Goal: Task Accomplishment & Management: Use online tool/utility

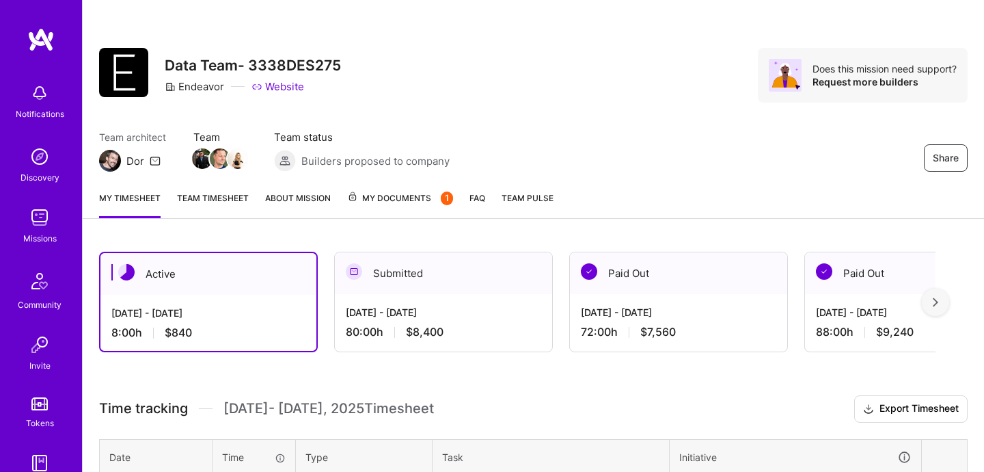
scroll to position [161, 0]
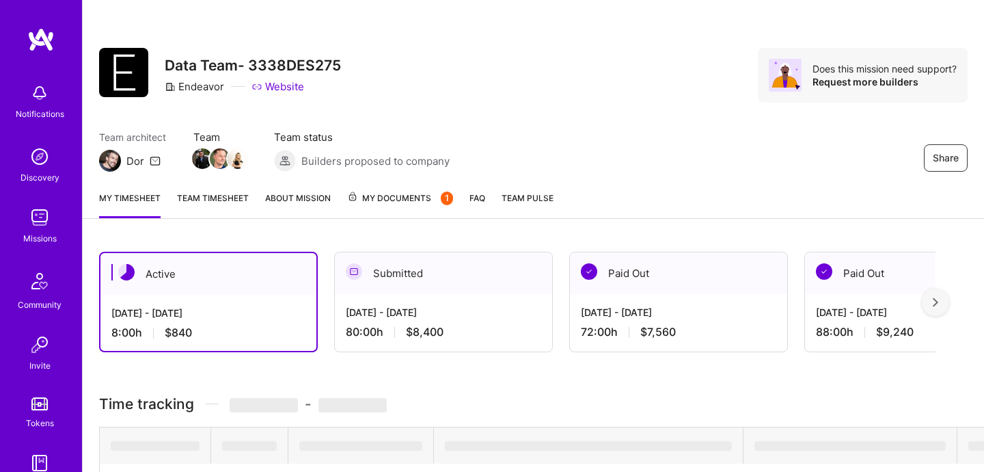
scroll to position [161, 0]
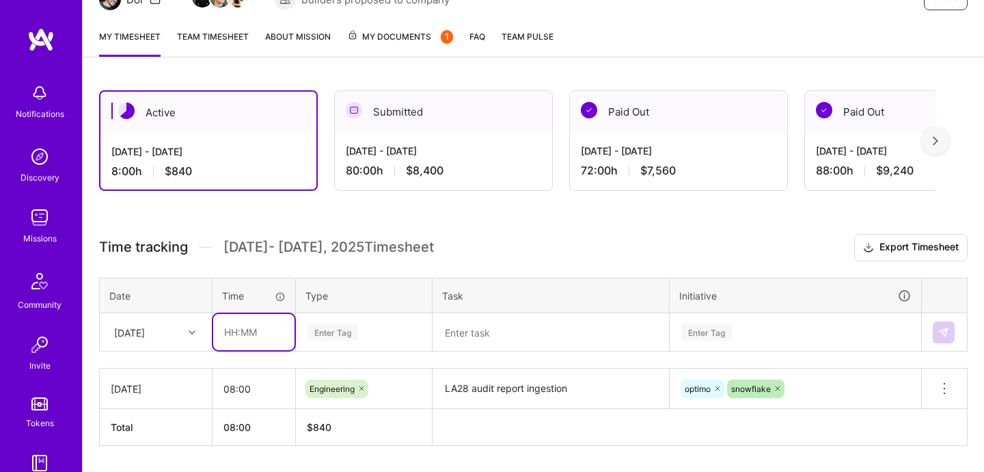
click at [275, 341] on input "text" at bounding box center [253, 332] width 81 height 36
type input "08:00"
click at [341, 342] on div "Enter Tag" at bounding box center [364, 332] width 135 height 36
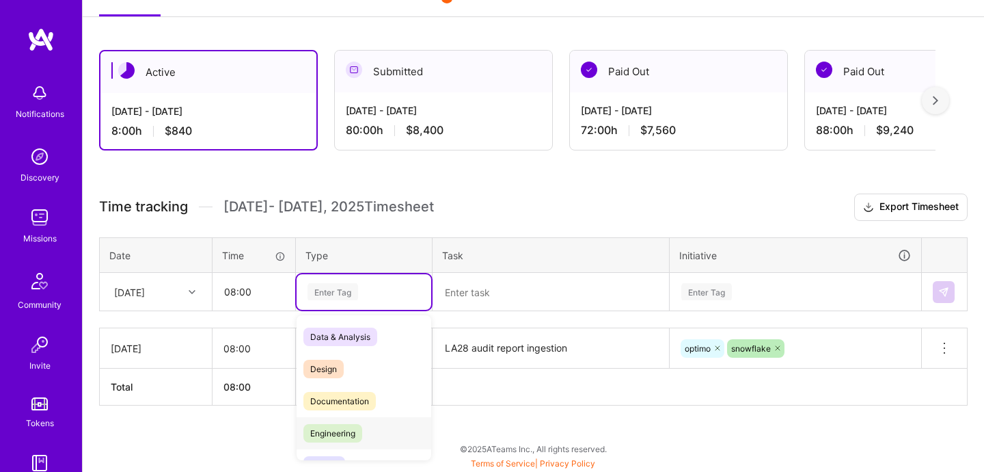
click at [333, 439] on span "Engineering" at bounding box center [332, 433] width 59 height 18
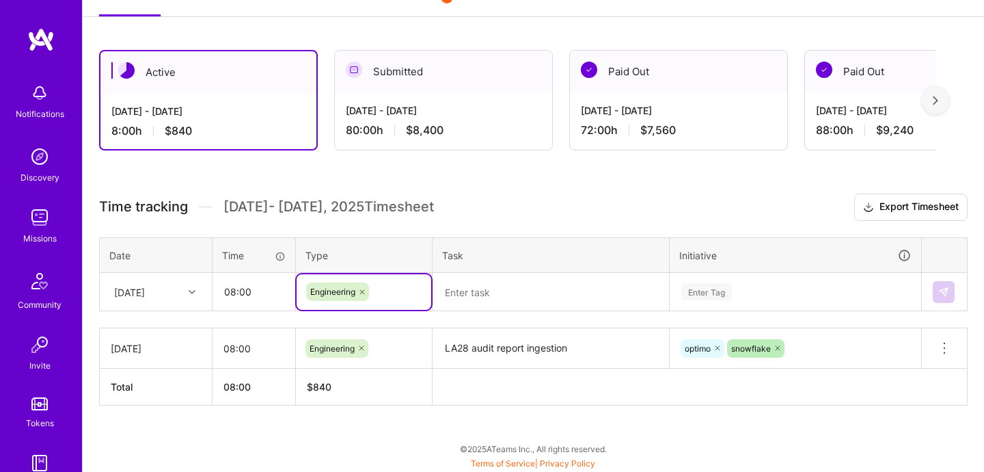
click at [514, 300] on textarea at bounding box center [551, 292] width 234 height 36
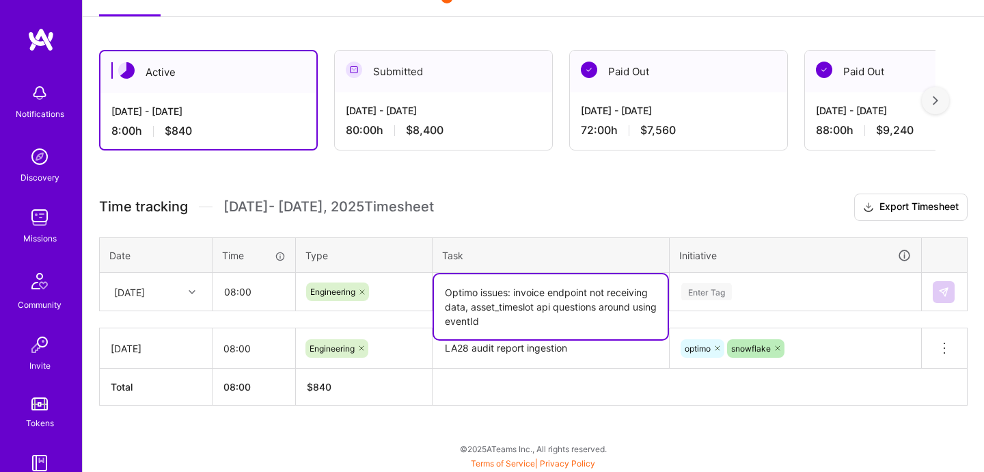
type textarea "Optimo issues: invoice endpoint not receiving data, asset_timeslot api question…"
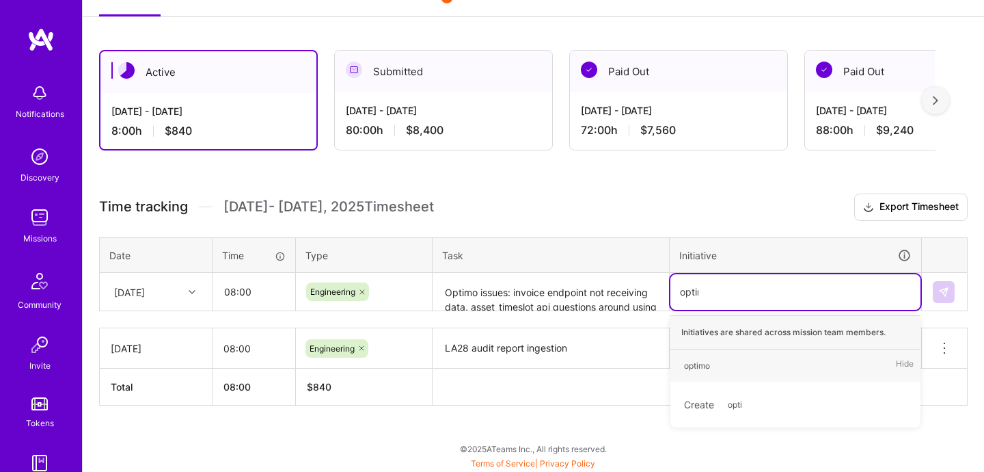
type input "optimo"
click at [824, 353] on div "optimo Hide" at bounding box center [795, 365] width 250 height 32
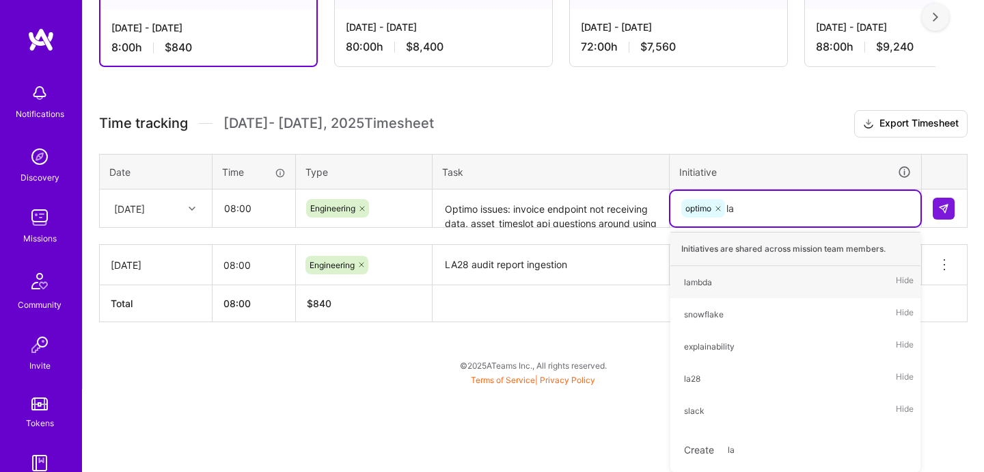
type input "la2"
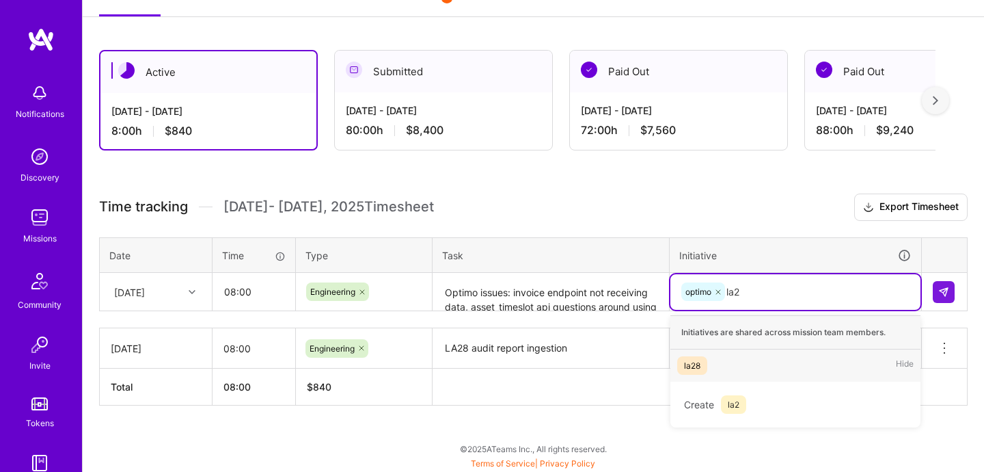
click at [794, 364] on div "la28 Hide" at bounding box center [795, 365] width 250 height 32
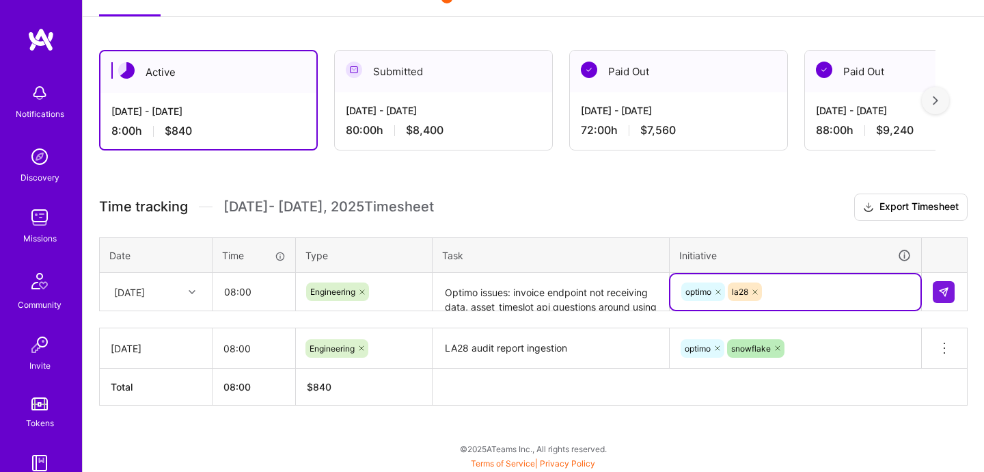
click at [811, 344] on div "optimo snowflake" at bounding box center [795, 348] width 251 height 36
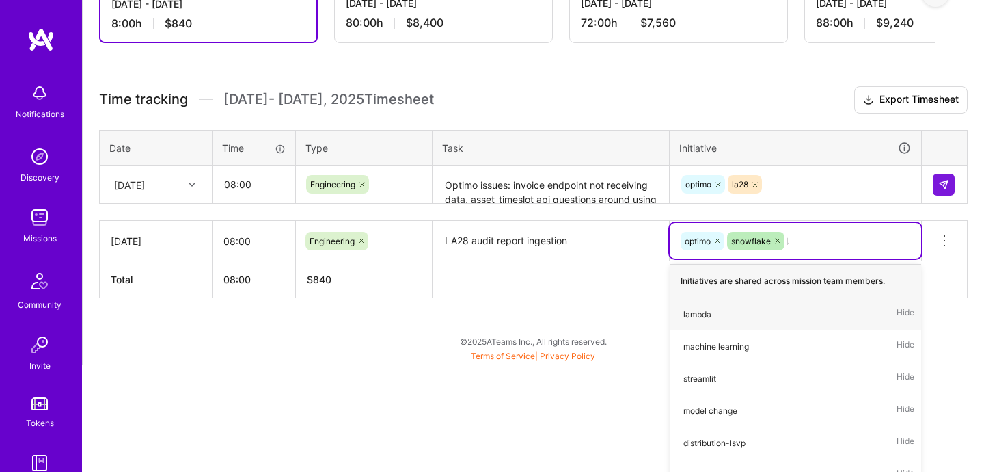
type input "la2"
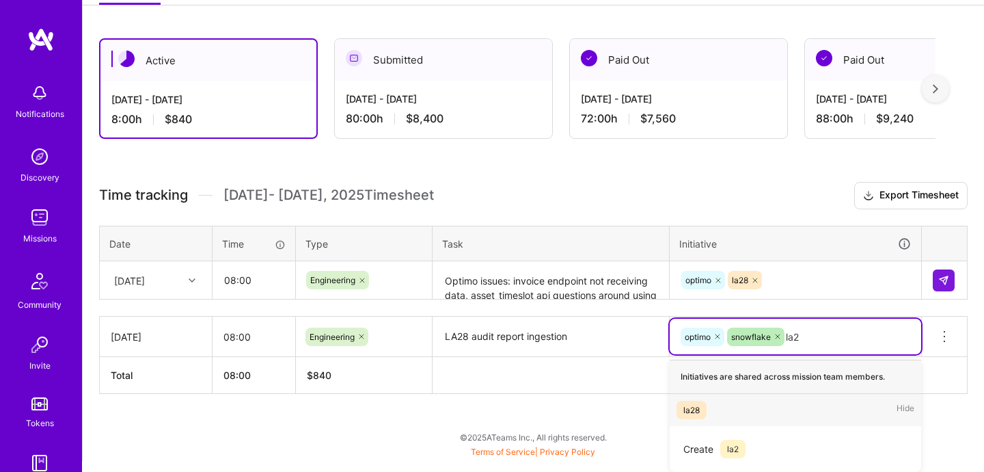
scroll to position [213, 0]
click at [726, 408] on div "la28 Hide" at bounding box center [795, 410] width 251 height 32
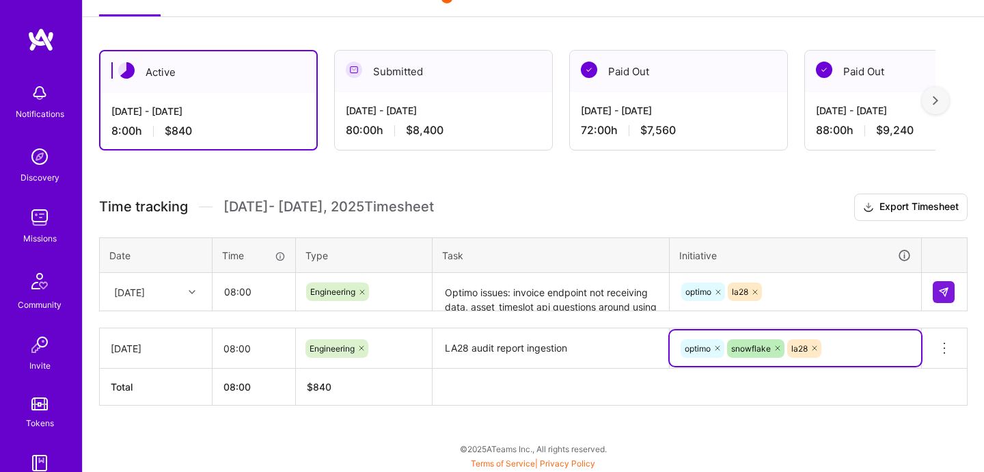
click at [833, 300] on div "optimo la28" at bounding box center [795, 292] width 250 height 36
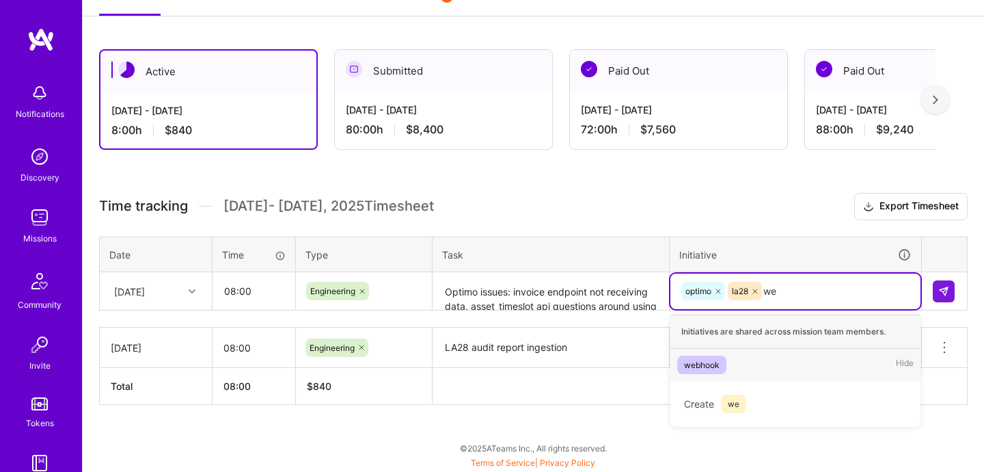
scroll to position [202, 0]
type input "webh"
click at [701, 359] on div "webhook" at bounding box center [702, 365] width 36 height 14
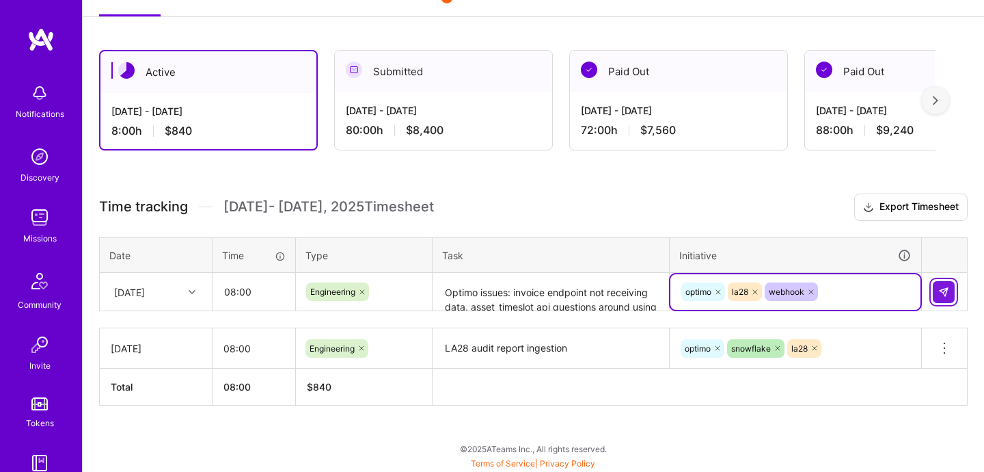
click at [938, 290] on img at bounding box center [943, 291] width 11 height 11
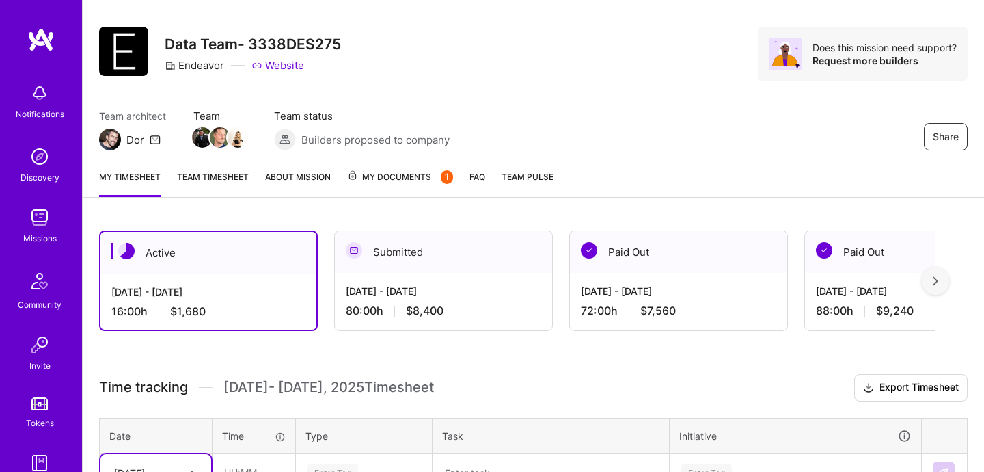
scroll to position [20, 0]
